Goal: Information Seeking & Learning: Check status

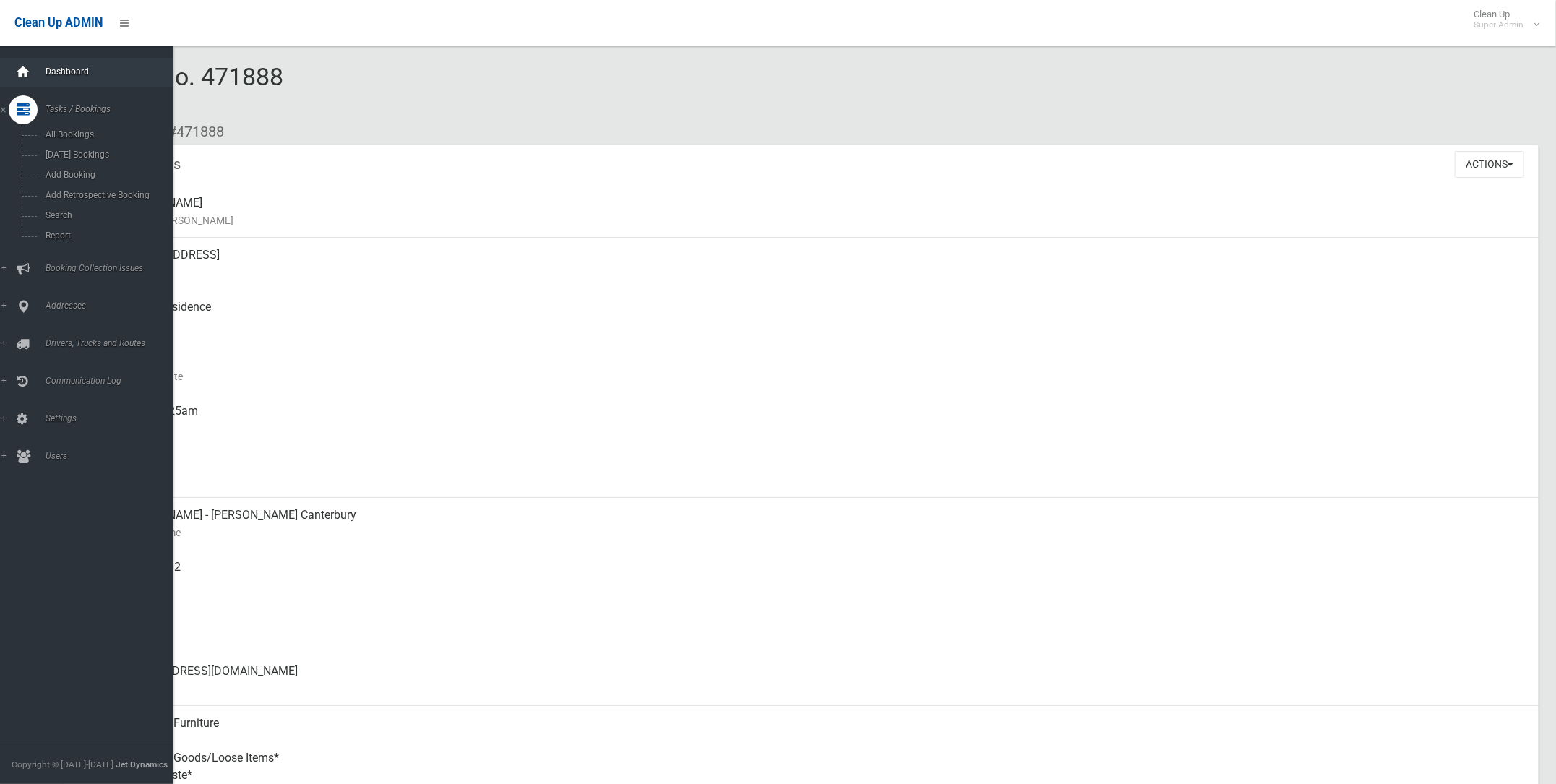
click at [30, 74] on icon at bounding box center [23, 72] width 16 height 29
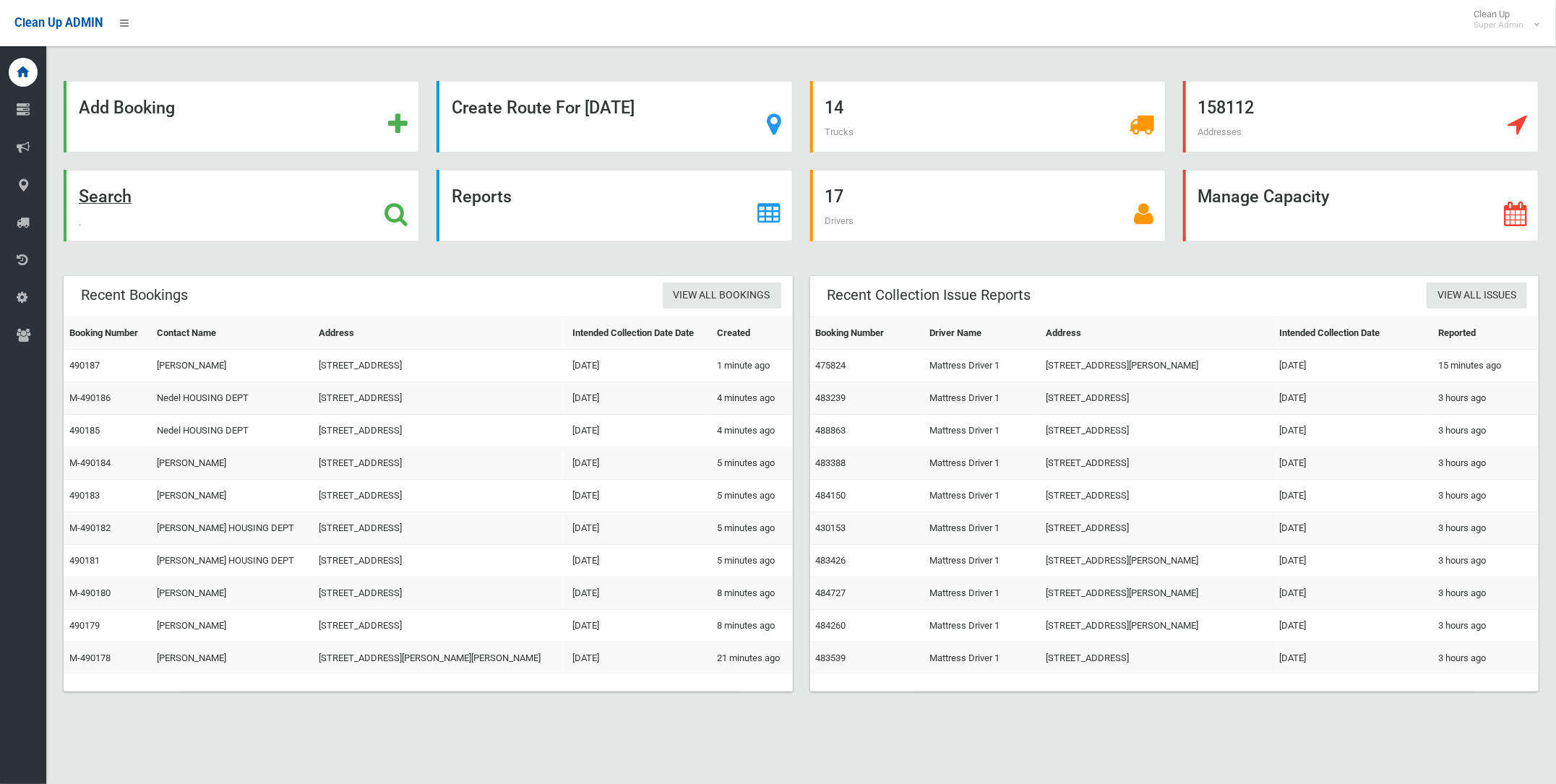
click at [109, 199] on strong "Search" at bounding box center [105, 196] width 53 height 20
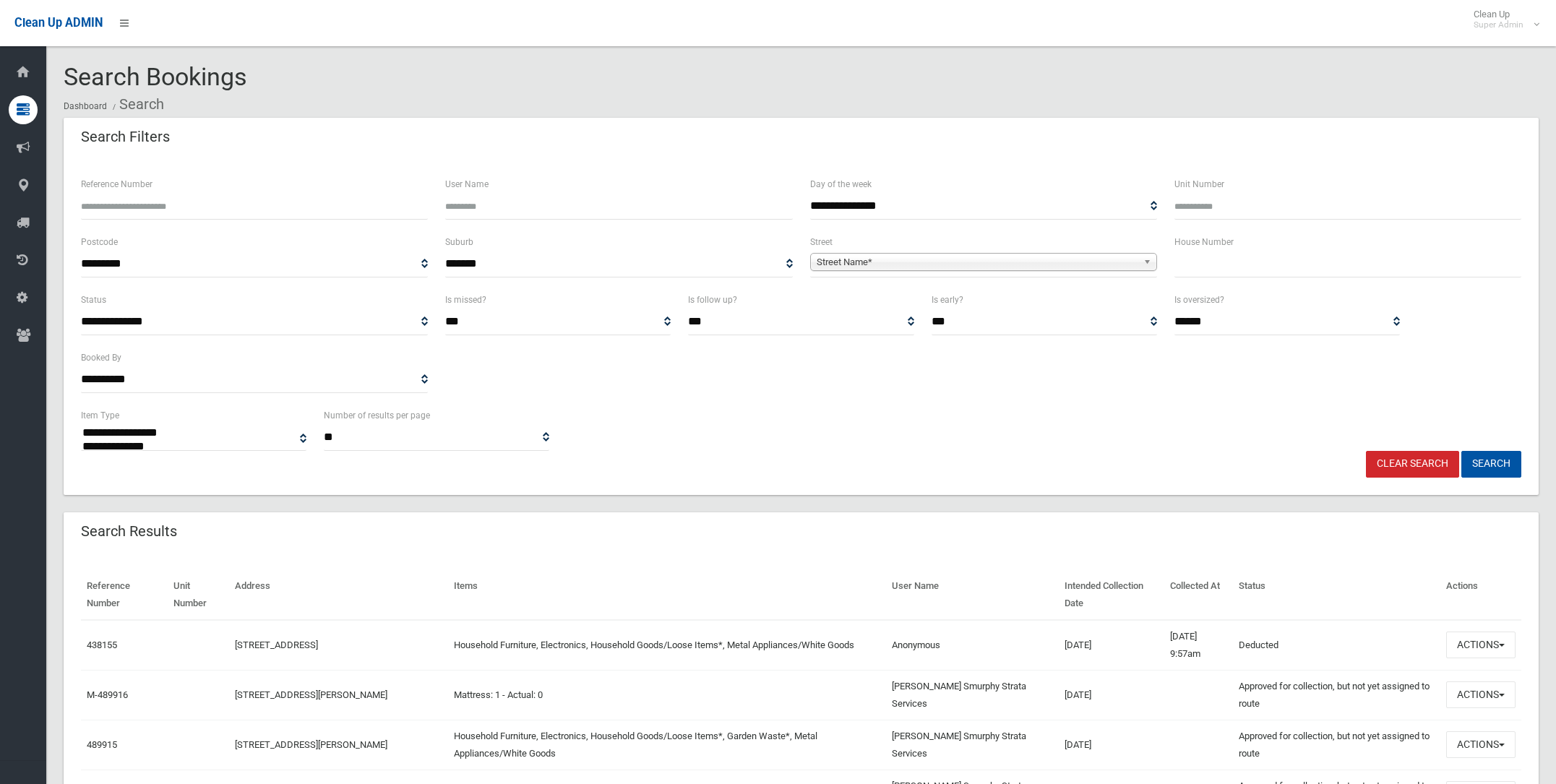
select select
click at [840, 260] on span "Street Name*" at bounding box center [977, 262] width 321 height 17
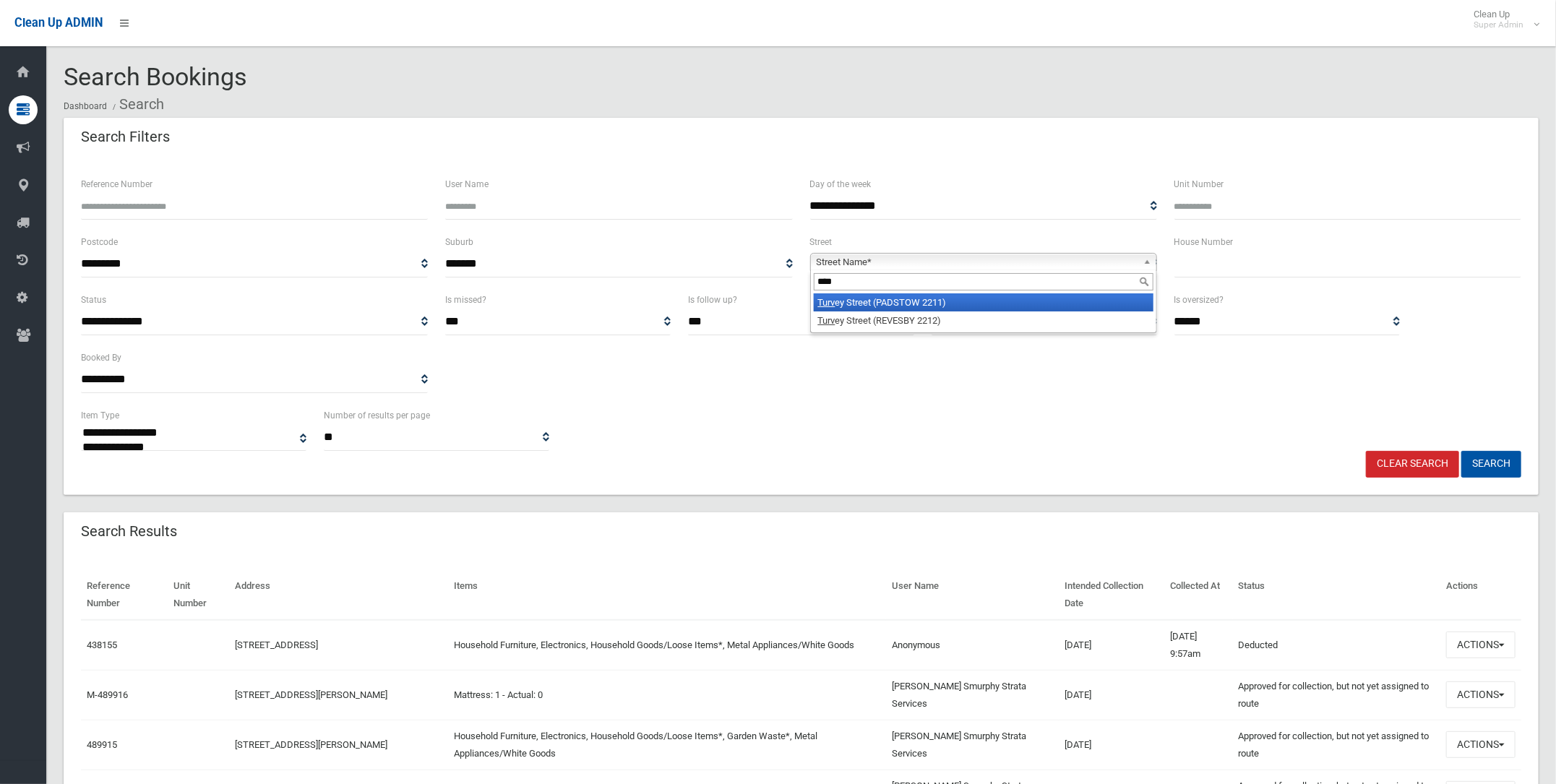
type input "****"
click at [912, 301] on li "[GEOGRAPHIC_DATA] (PADSTOW 2211)" at bounding box center [984, 302] width 340 height 18
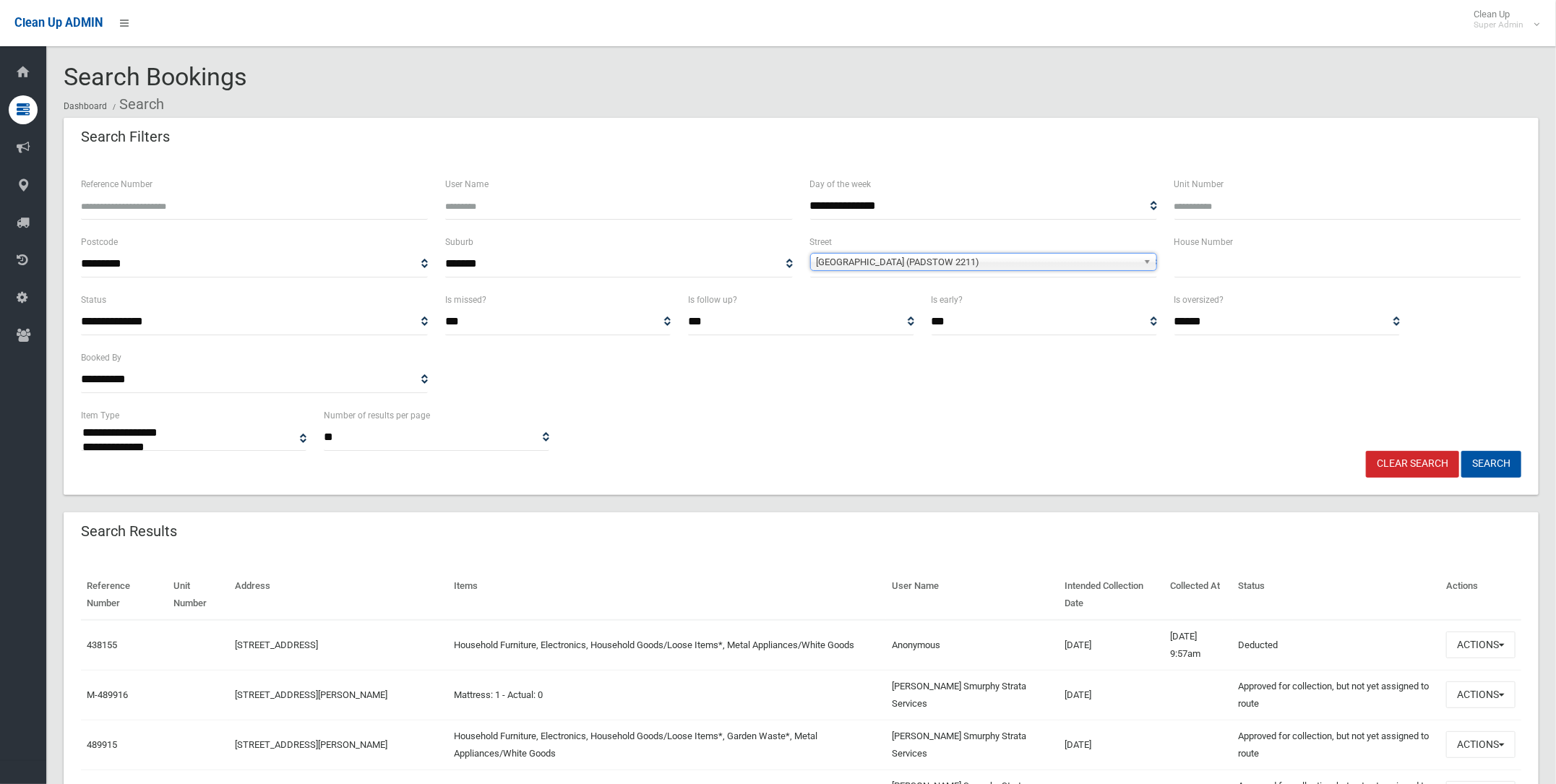
click at [1187, 256] on input "text" at bounding box center [1348, 264] width 347 height 27
type input "**"
click at [1493, 461] on button "Search" at bounding box center [1491, 464] width 60 height 27
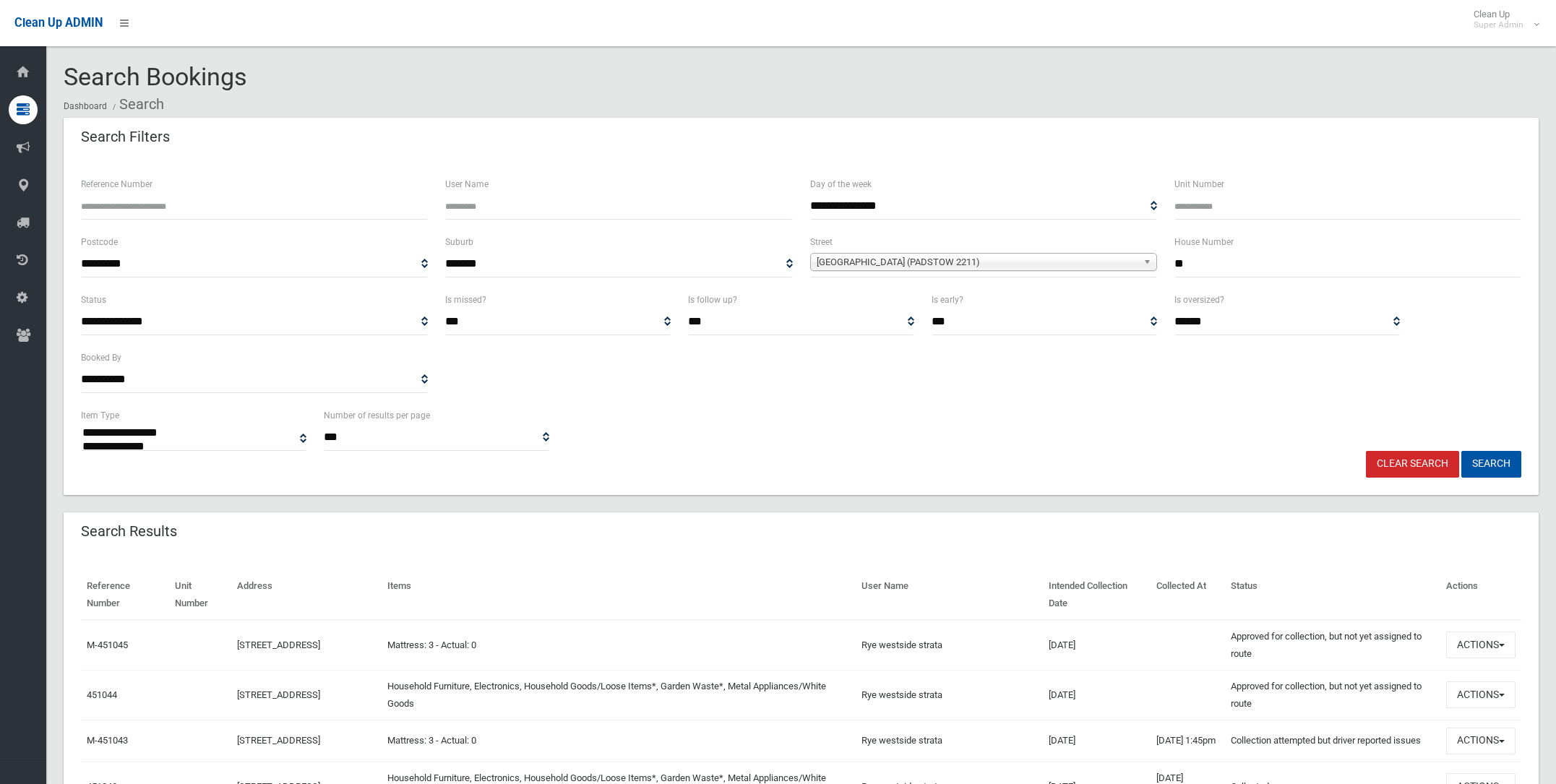
select select
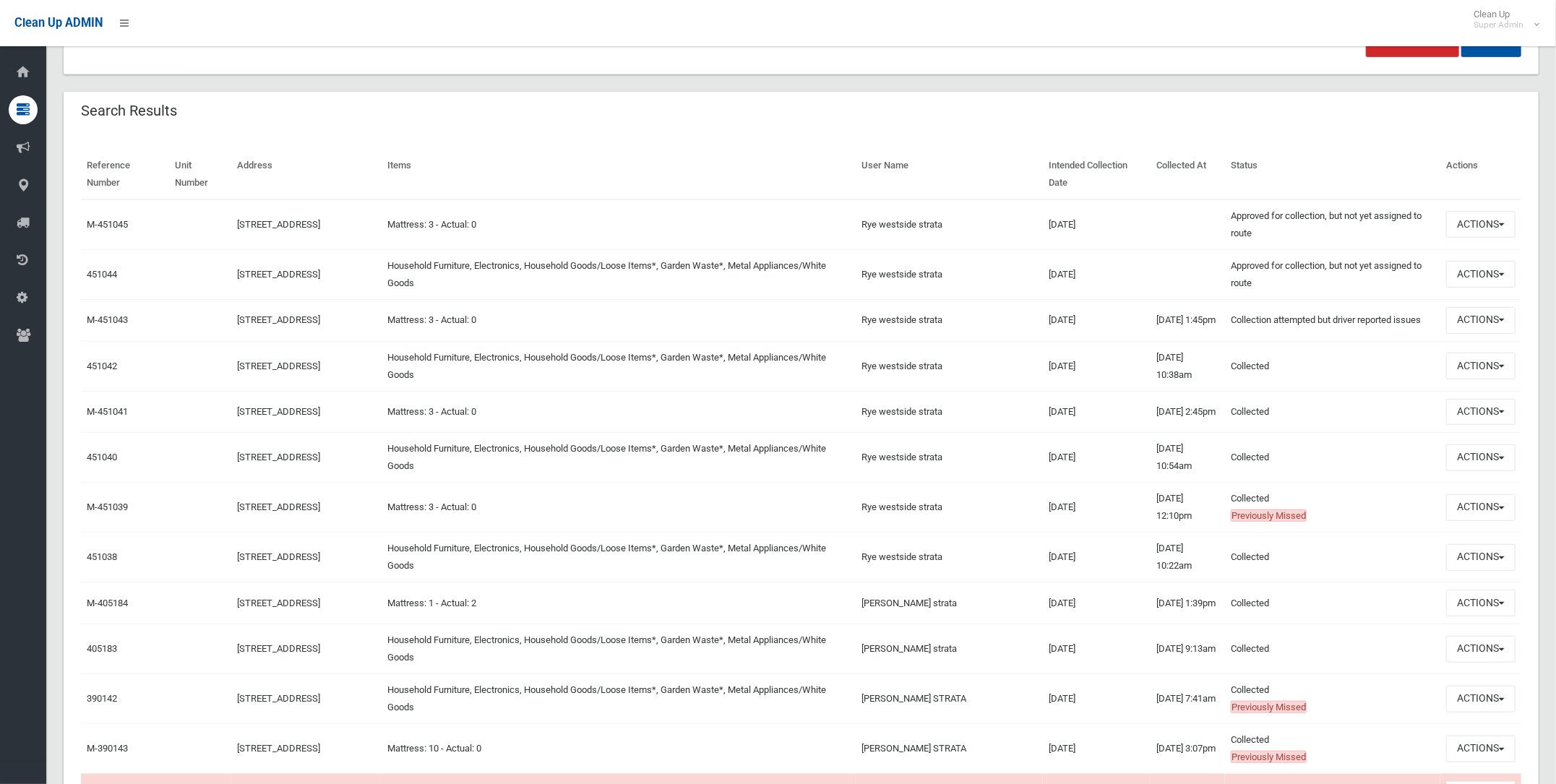
scroll to position [451, 0]
